Goal: Task Accomplishment & Management: Manage account settings

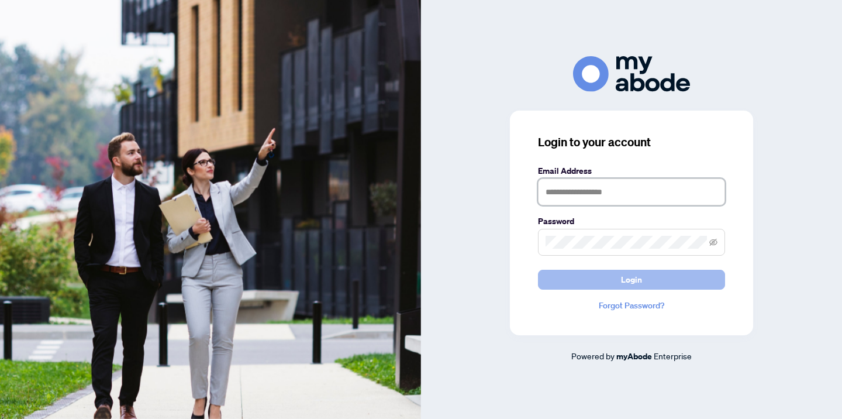
type input "**********"
click at [630, 279] on span "Login" at bounding box center [631, 279] width 21 height 19
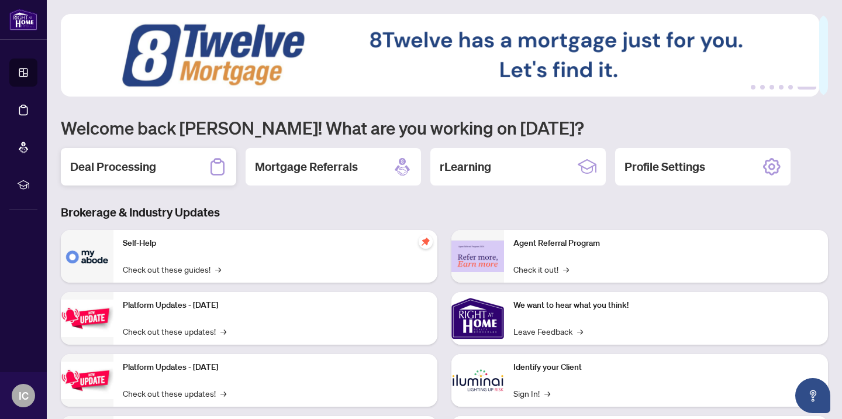
click at [135, 163] on h2 "Deal Processing" at bounding box center [113, 167] width 86 height 16
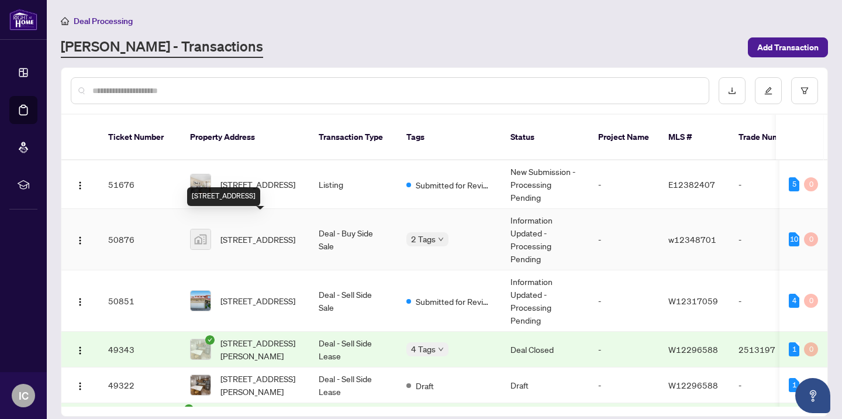
click at [236, 233] on span "[STREET_ADDRESS]" at bounding box center [258, 239] width 75 height 13
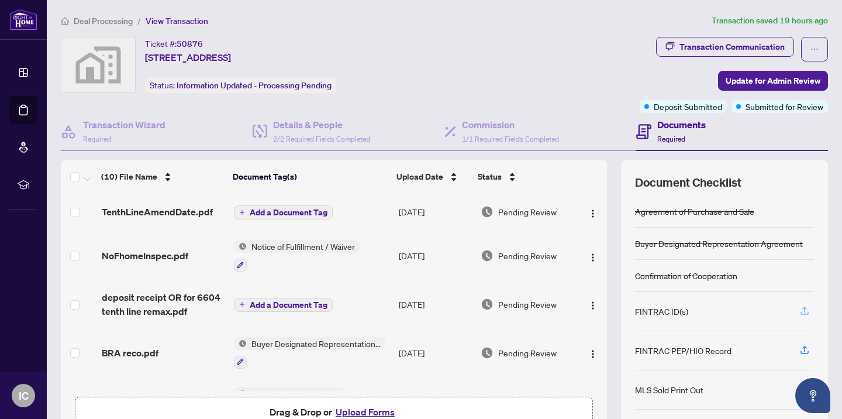
click at [800, 309] on icon "button" at bounding box center [805, 310] width 11 height 11
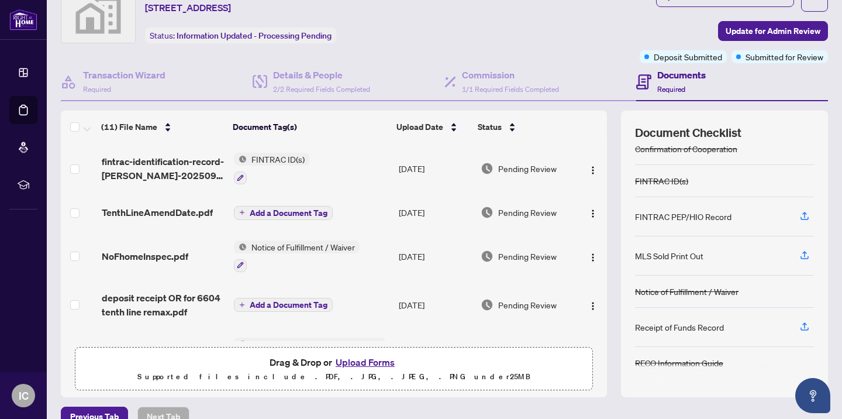
scroll to position [61, 0]
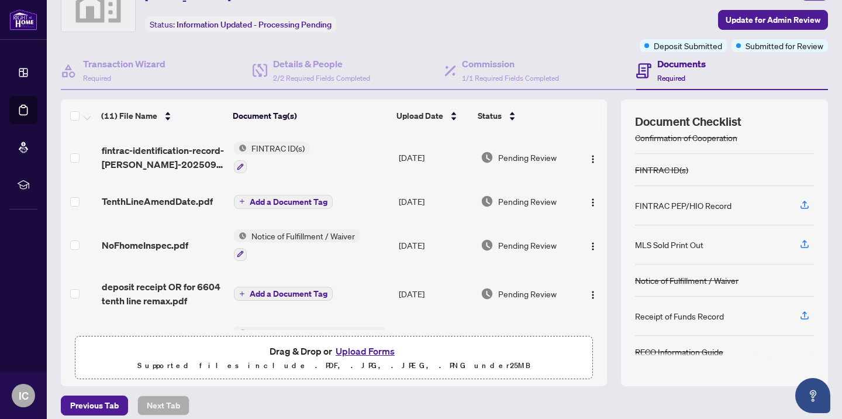
click at [370, 353] on button "Upload Forms" at bounding box center [365, 350] width 66 height 15
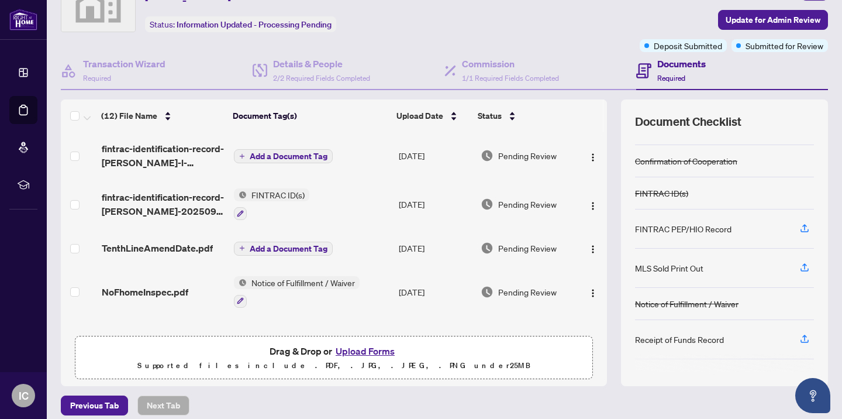
scroll to position [65, 0]
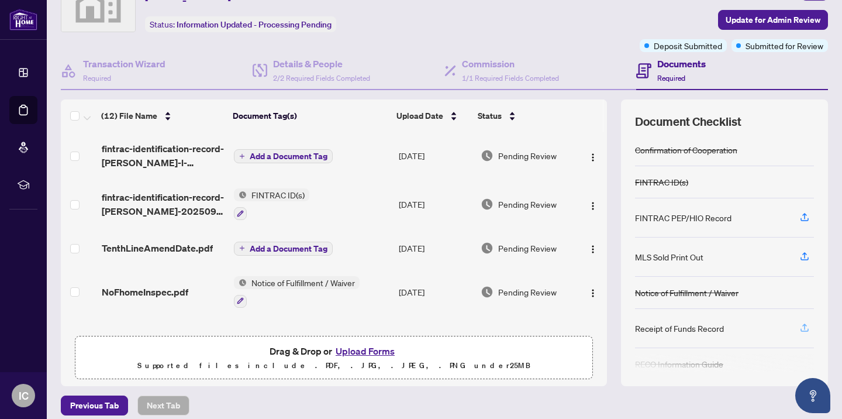
click at [802, 326] on icon "button" at bounding box center [804, 326] width 5 height 6
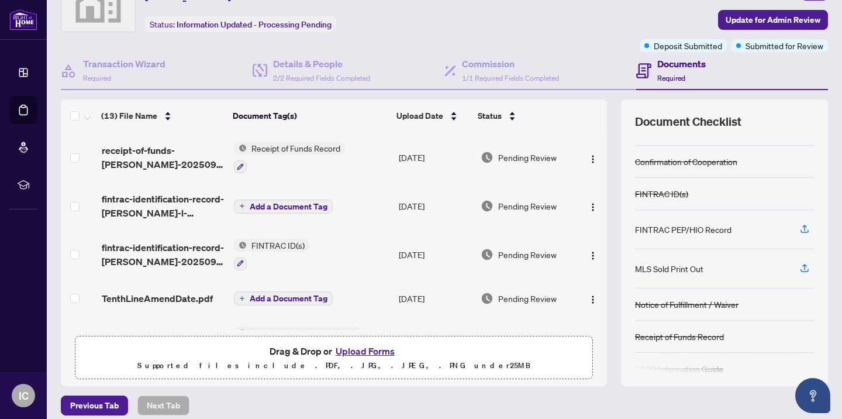
scroll to position [70, 0]
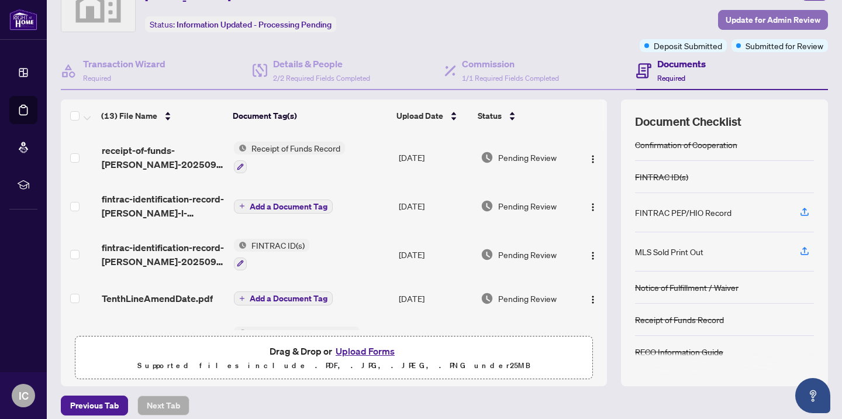
click at [752, 22] on span "Update for Admin Review" at bounding box center [773, 20] width 95 height 19
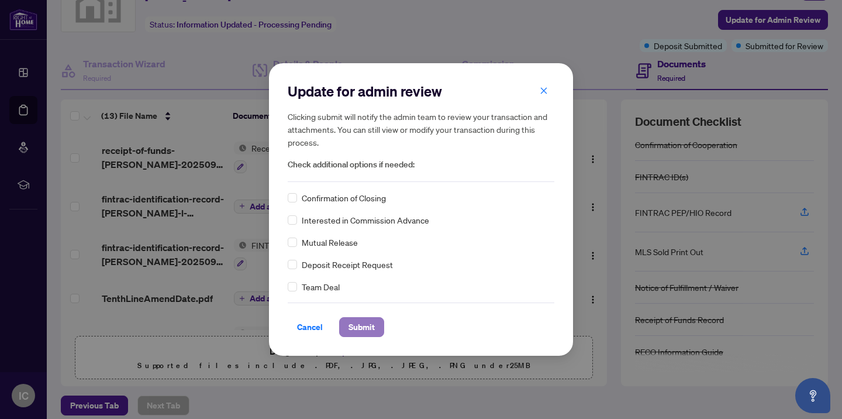
click at [359, 326] on span "Submit" at bounding box center [362, 327] width 26 height 19
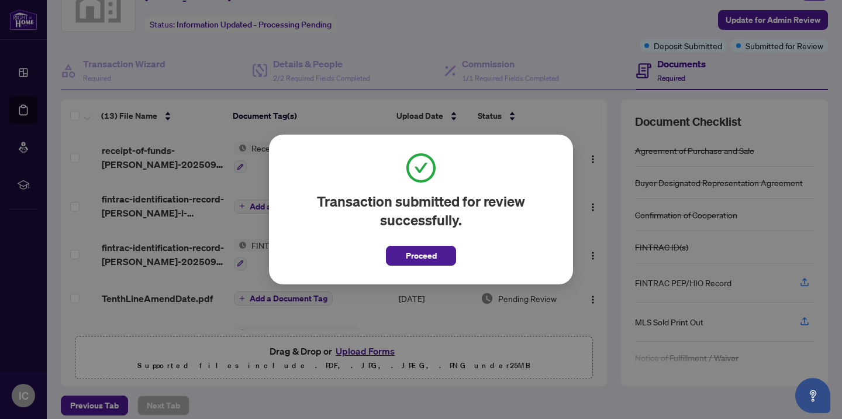
click at [419, 253] on span "Proceed" at bounding box center [421, 255] width 31 height 19
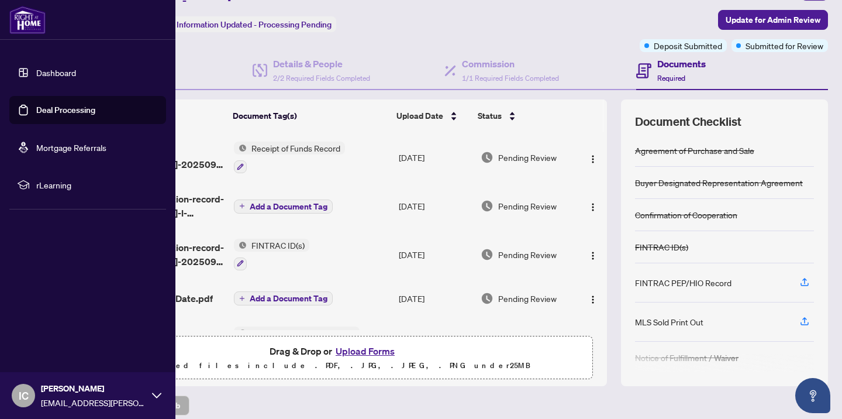
click at [36, 110] on link "Deal Processing" at bounding box center [65, 110] width 59 height 11
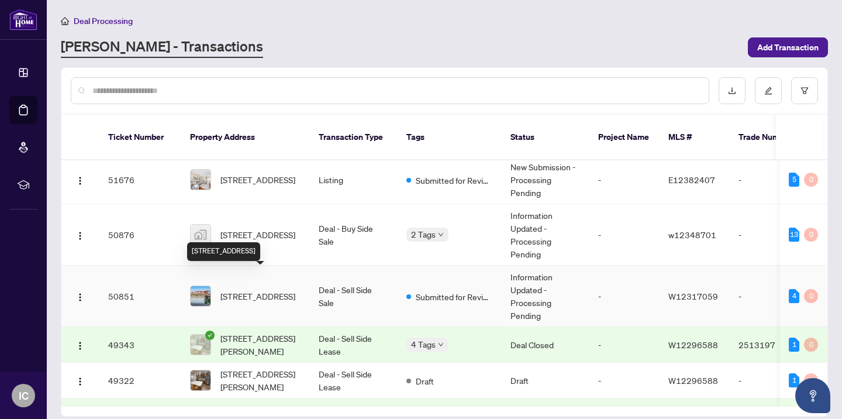
scroll to position [8, 0]
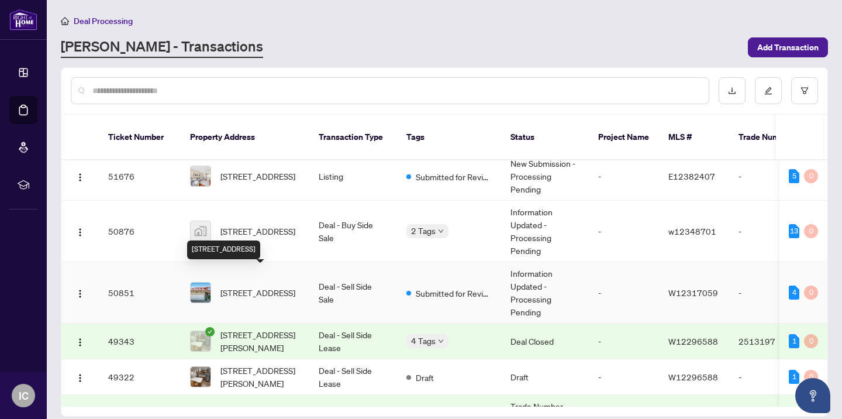
click at [257, 286] on span "[STREET_ADDRESS]" at bounding box center [258, 292] width 75 height 13
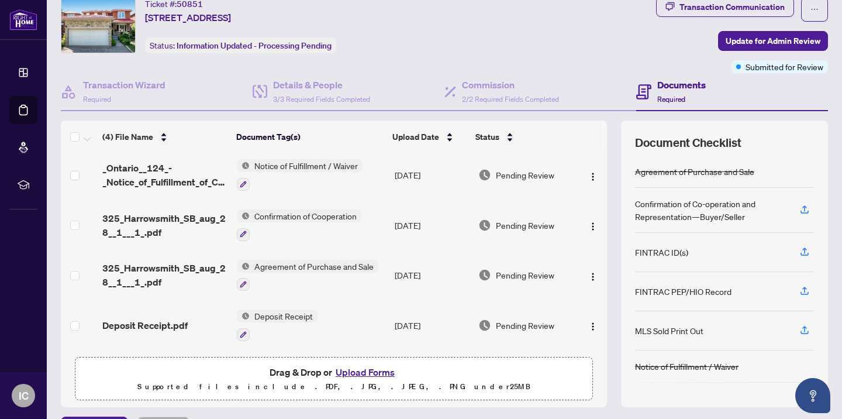
scroll to position [43, 0]
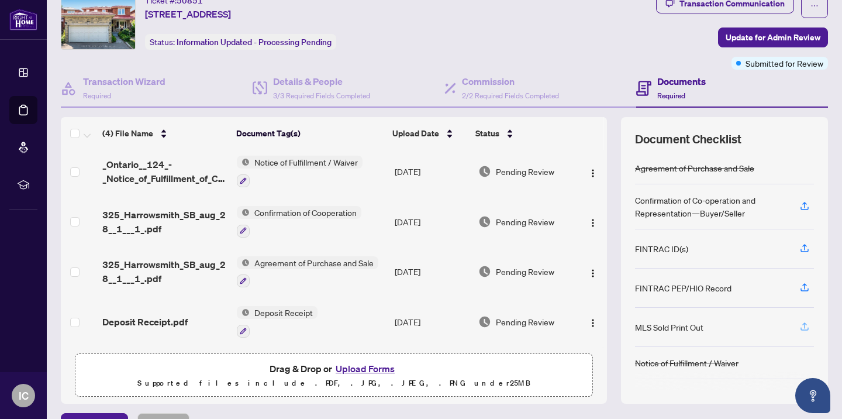
click at [800, 328] on icon "button" at bounding box center [805, 326] width 11 height 11
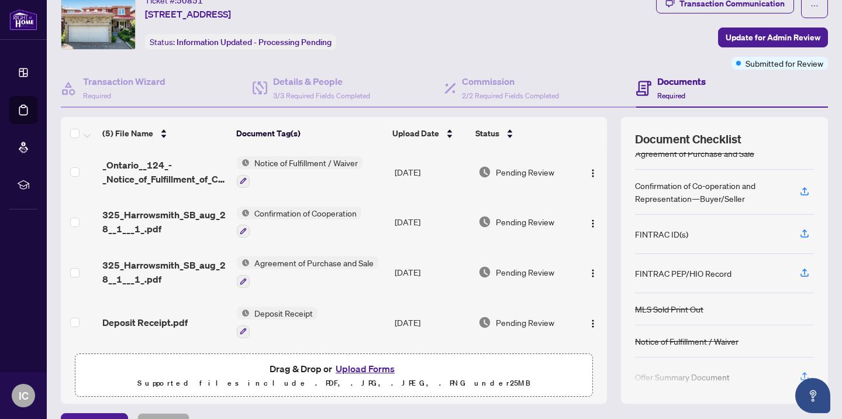
scroll to position [0, 0]
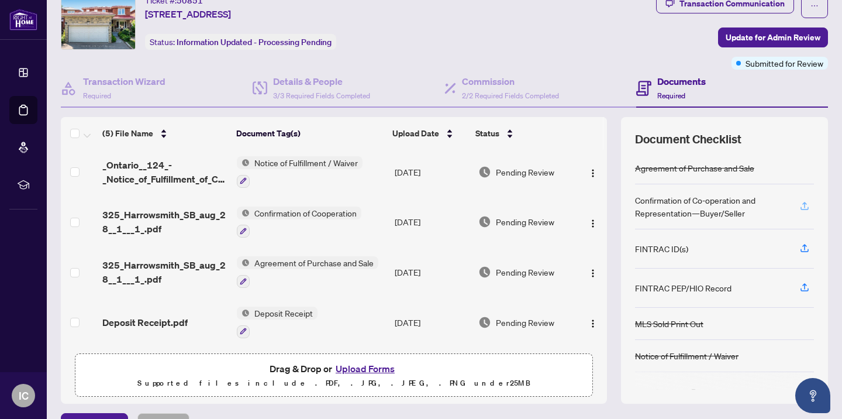
click at [800, 206] on icon "button" at bounding box center [805, 206] width 11 height 11
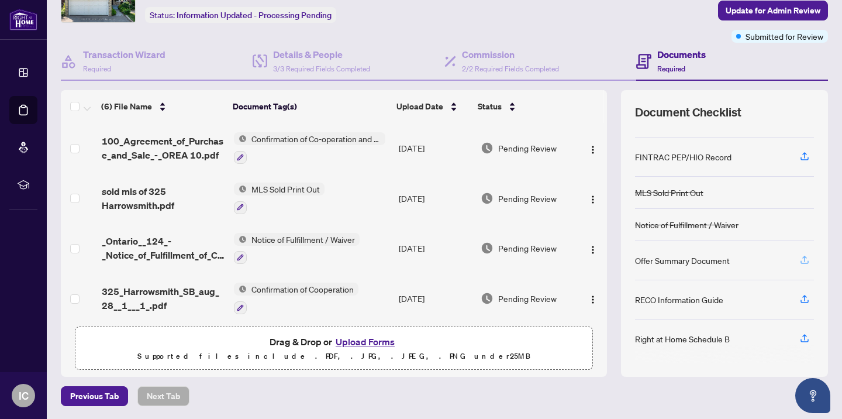
click at [800, 260] on icon "button" at bounding box center [805, 259] width 11 height 11
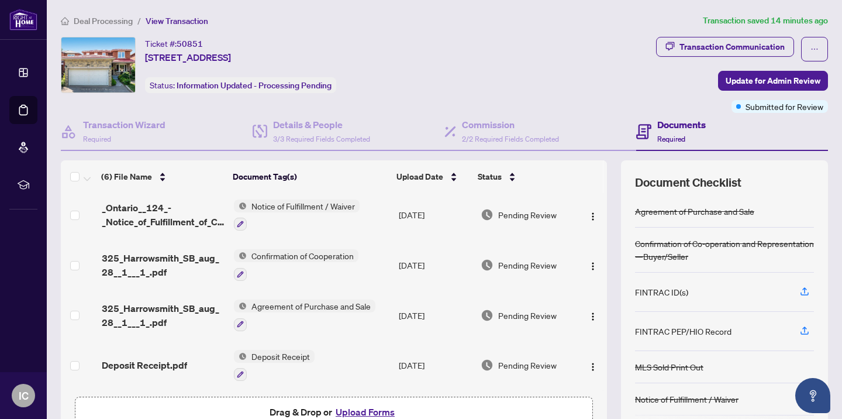
click at [306, 301] on span "Agreement of Purchase and Sale" at bounding box center [311, 305] width 129 height 13
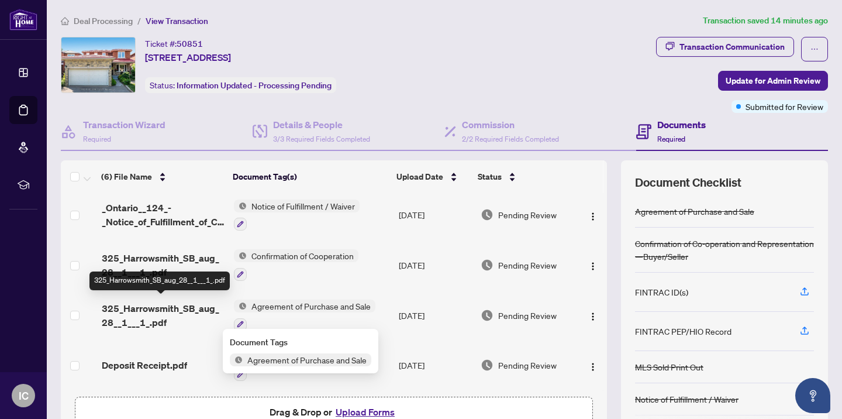
click at [150, 304] on span "325_Harrowsmith_SB_aug_28__1___1_.pdf" at bounding box center [163, 315] width 123 height 28
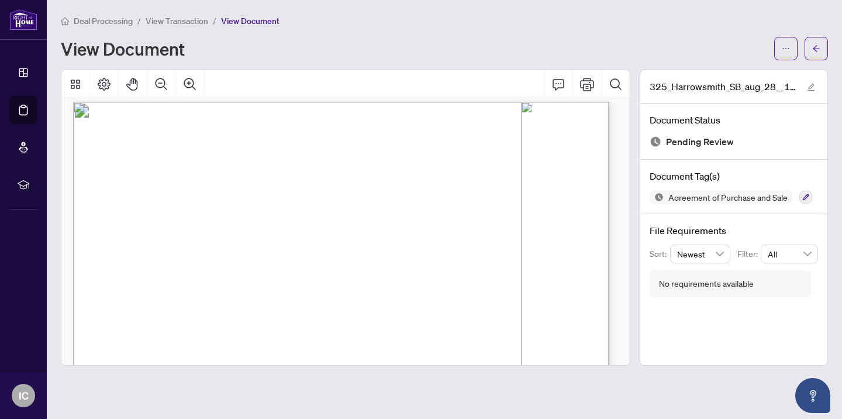
scroll to position [4, 0]
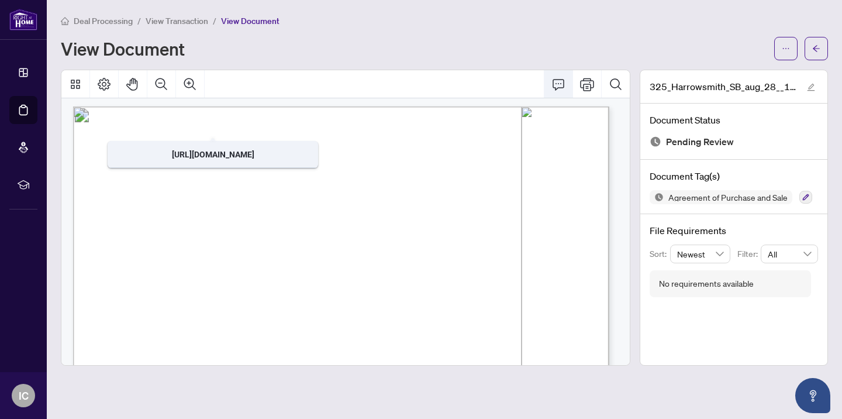
click at [561, 83] on icon "Comment" at bounding box center [559, 84] width 14 height 14
click at [585, 87] on icon "Print" at bounding box center [587, 84] width 14 height 14
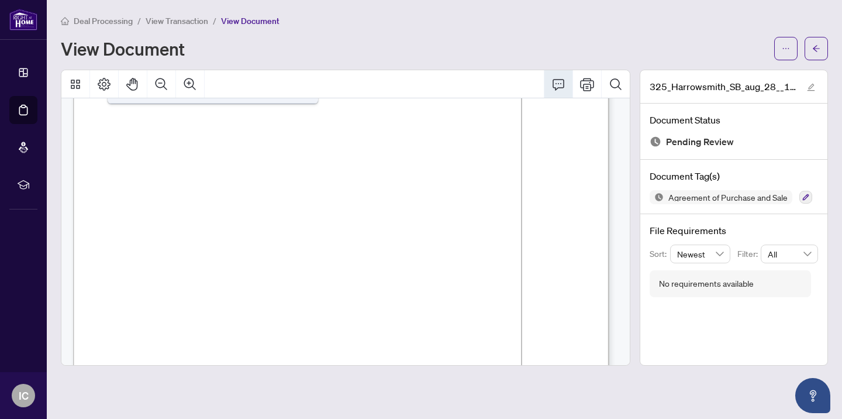
scroll to position [0, 0]
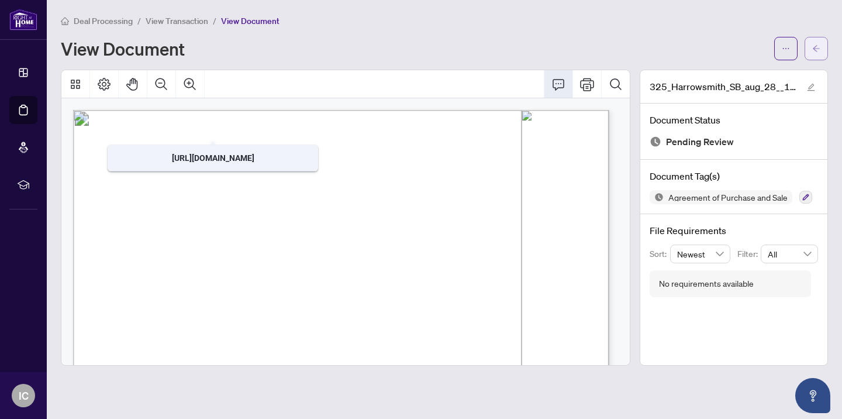
click at [818, 44] on icon "arrow-left" at bounding box center [816, 48] width 8 height 8
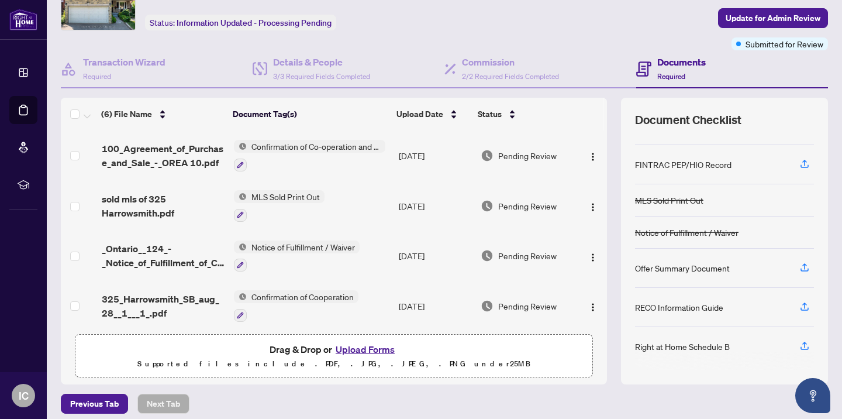
scroll to position [64, 0]
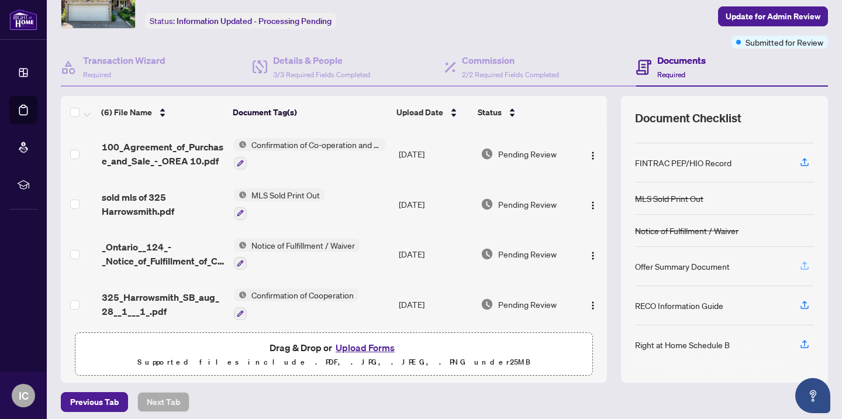
click at [800, 264] on icon "button" at bounding box center [805, 265] width 11 height 11
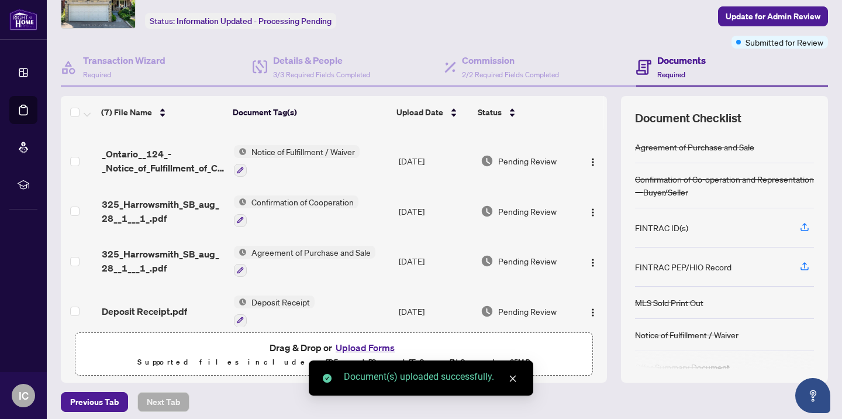
scroll to position [153, 0]
